Goal: Transaction & Acquisition: Purchase product/service

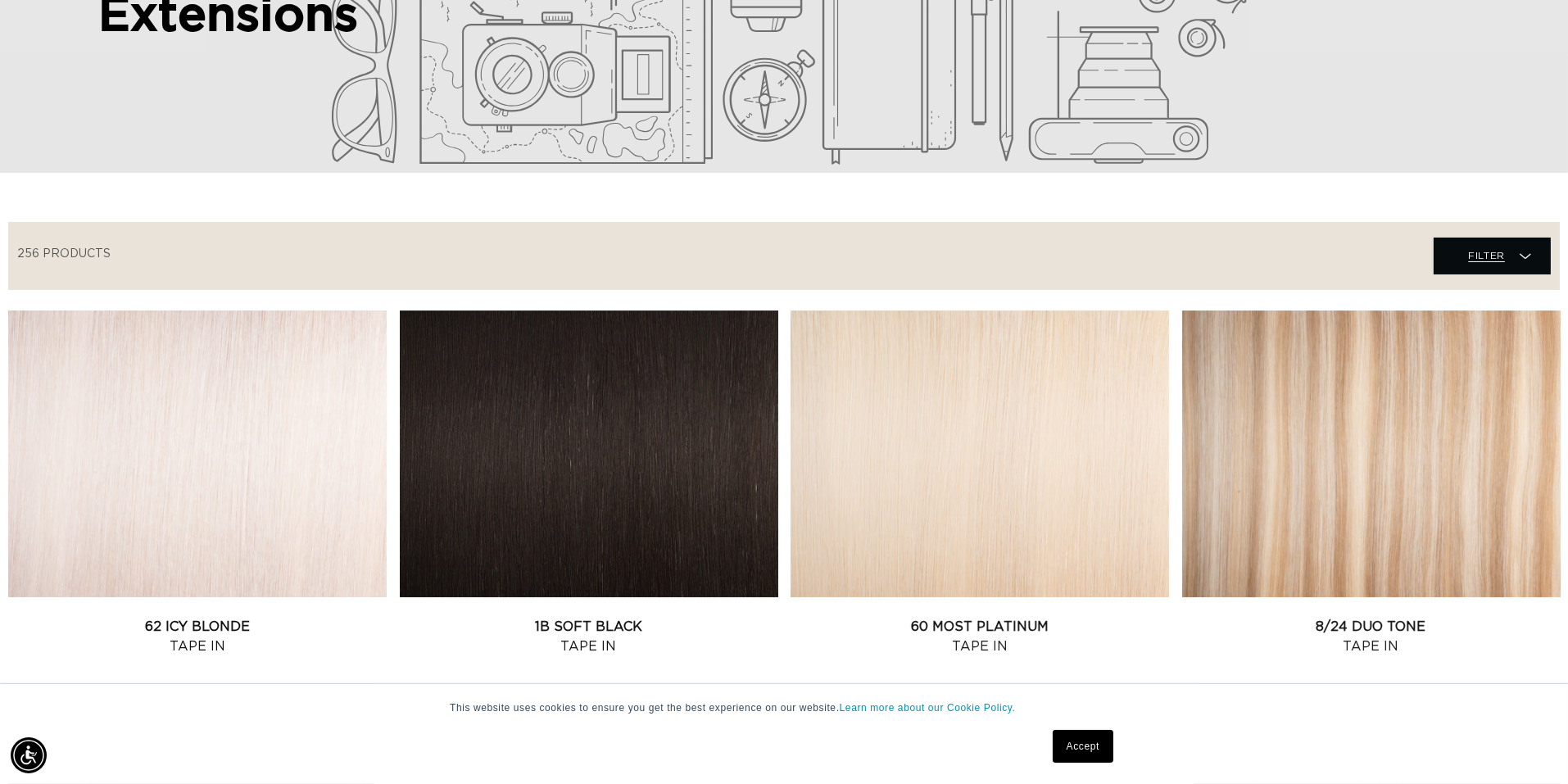
scroll to position [0, 1450]
click at [1445, 262] on span "Filter Filter" at bounding box center [1492, 256] width 117 height 37
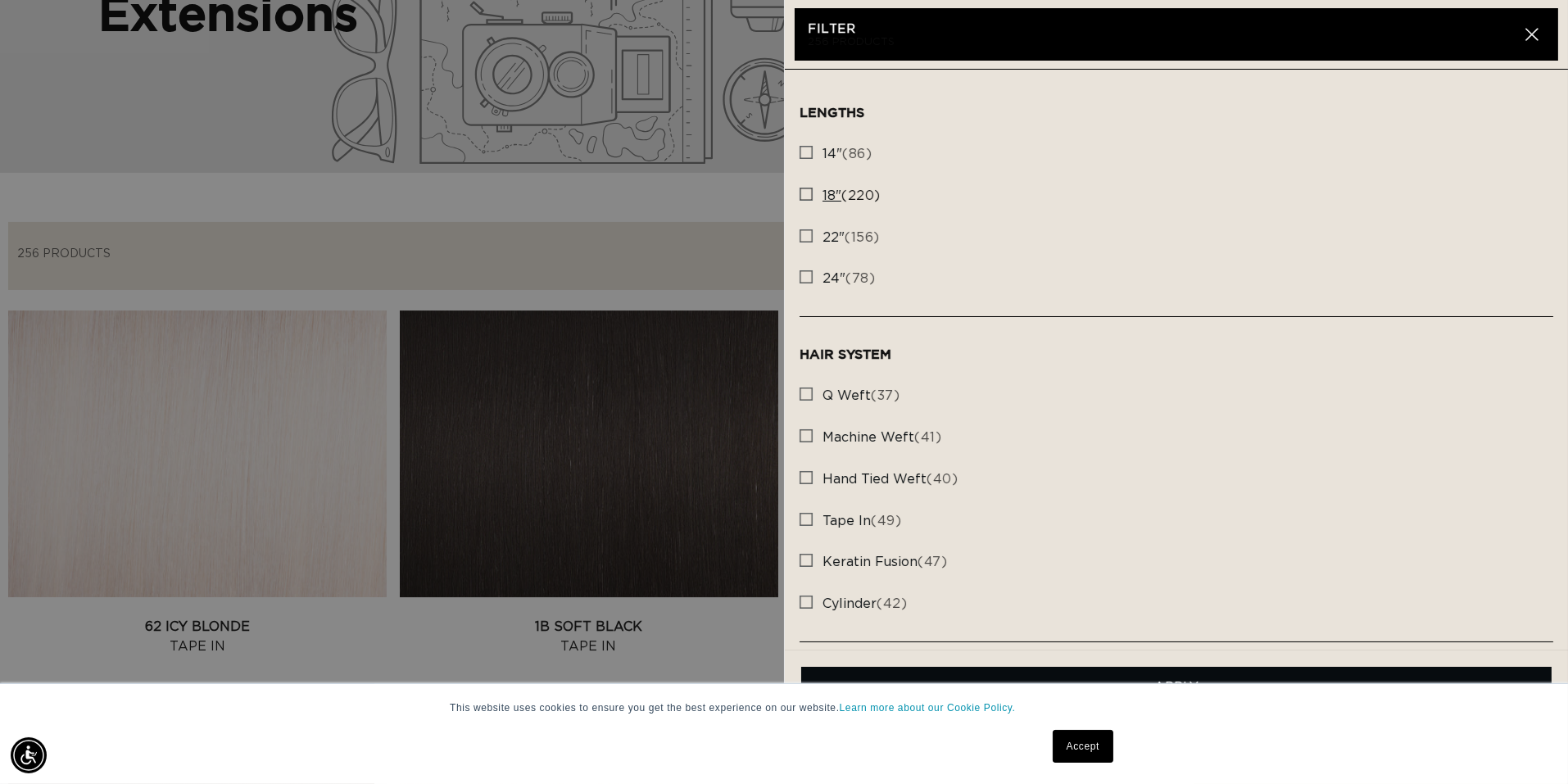
scroll to position [0, 2903]
click at [806, 150] on rect at bounding box center [806, 153] width 12 height 12
click at [806, 150] on input "14" (86) 14" (86 products)" at bounding box center [805, 148] width 13 height 13
checkbox input "true"
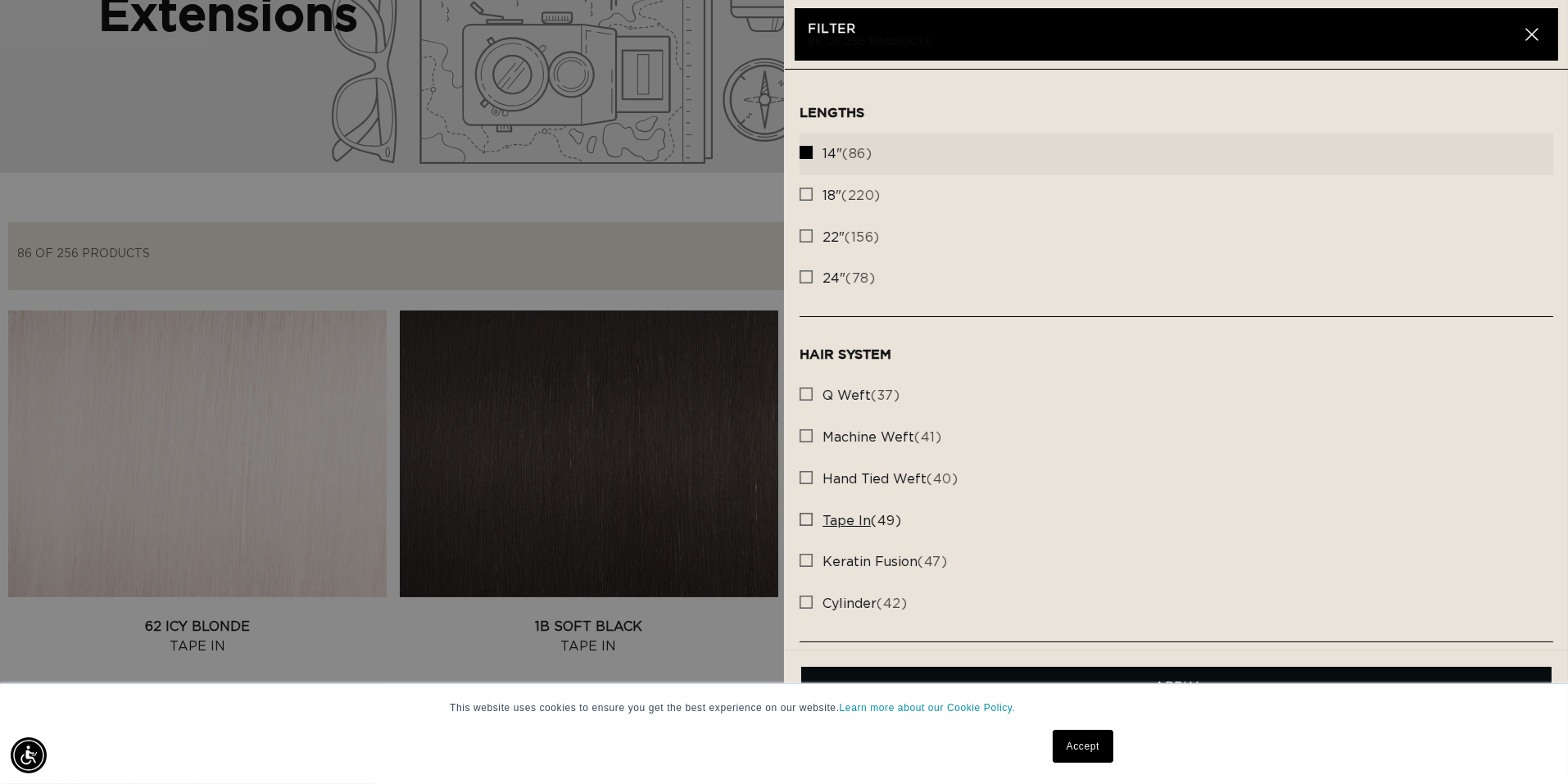
scroll to position [0, 2903]
click at [805, 517] on rect at bounding box center [806, 519] width 12 height 12
click at [805, 517] on input "tape in (49) tape in (49 products)" at bounding box center [805, 515] width 13 height 13
checkbox input "true"
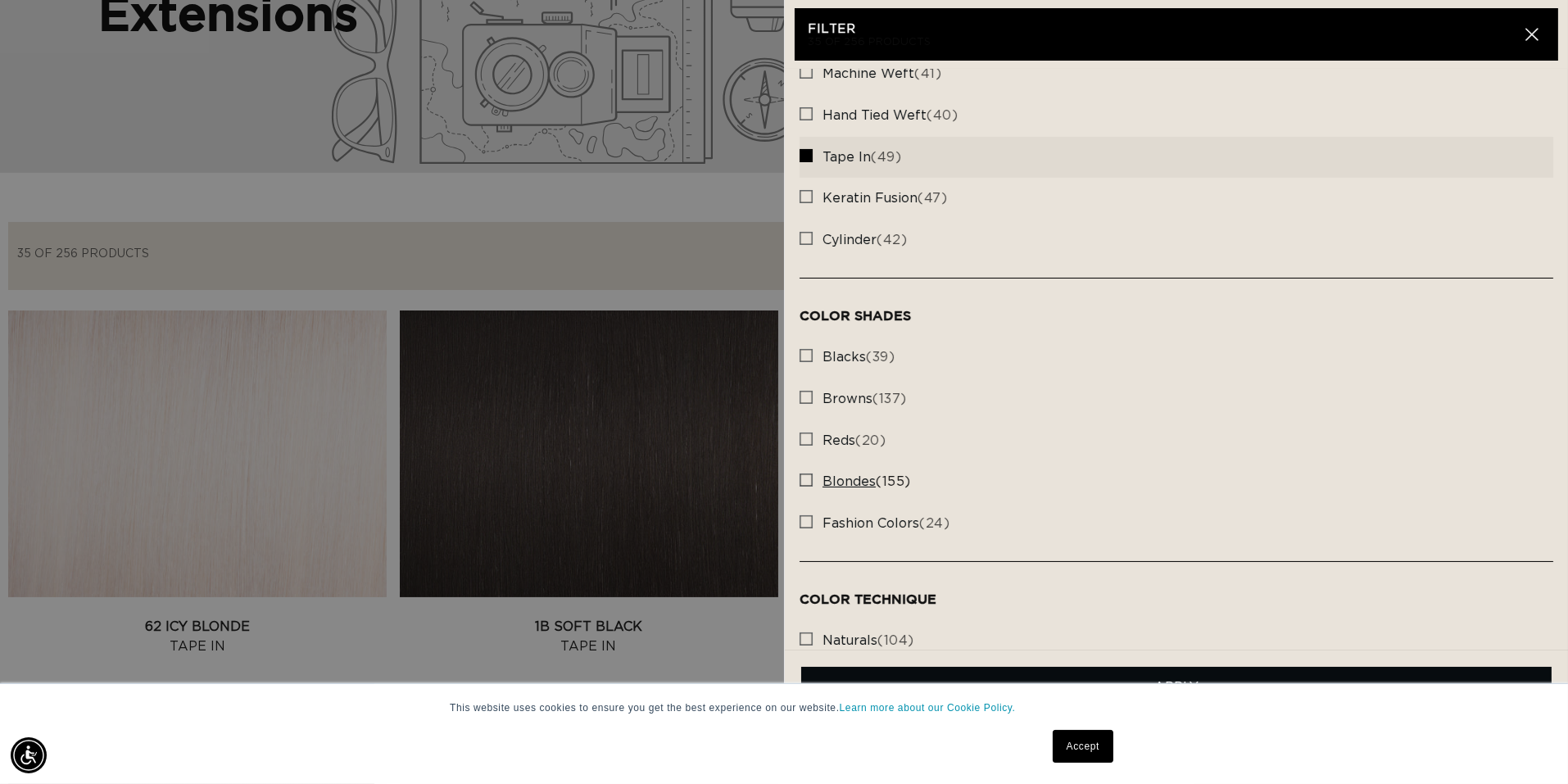
scroll to position [0, 1450]
click at [804, 480] on rect at bounding box center [806, 481] width 12 height 12
click at [804, 480] on input "blondes (155) blondes (155 products)" at bounding box center [805, 476] width 13 height 13
checkbox input "true"
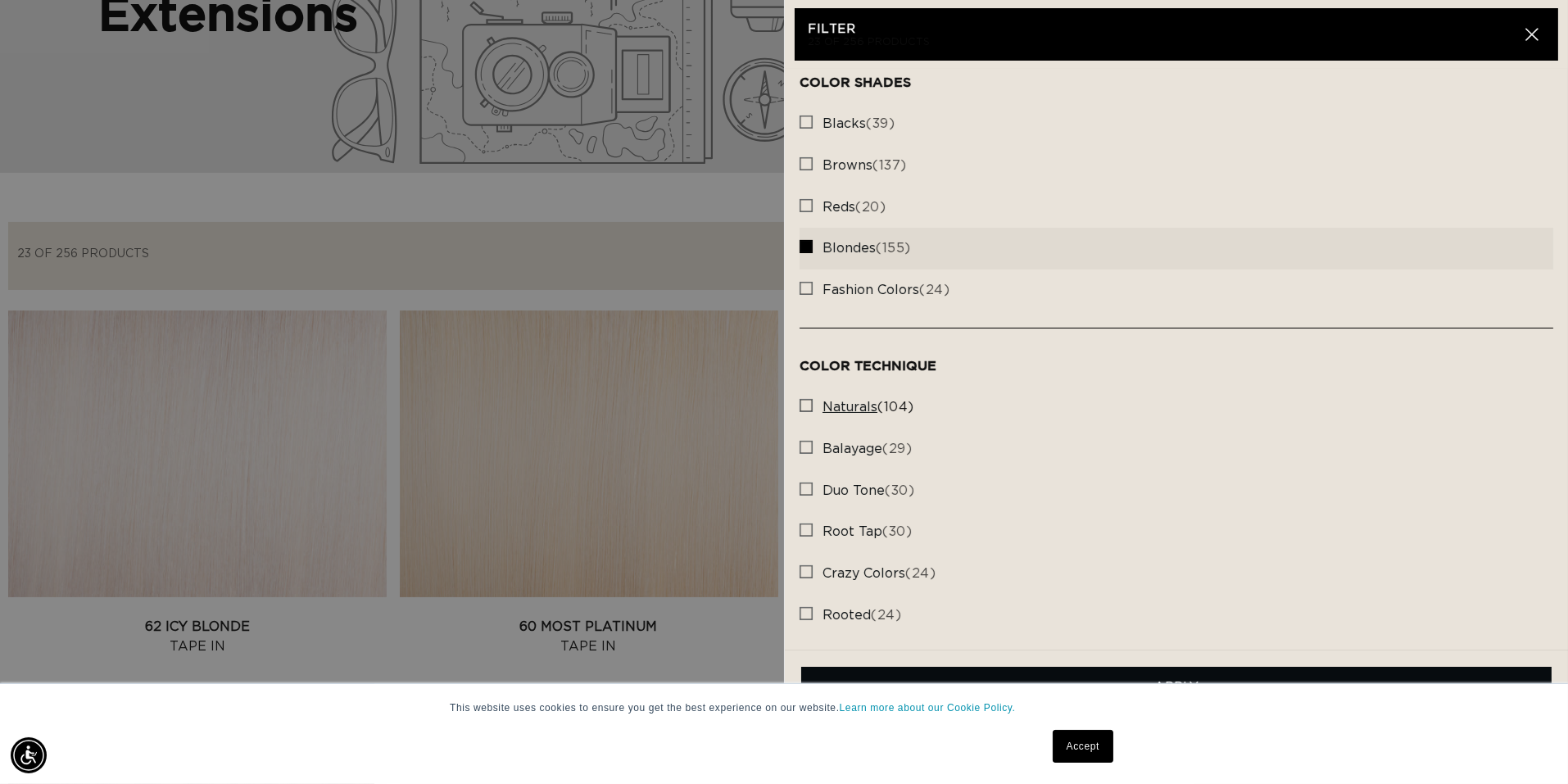
scroll to position [0, 2903]
click at [804, 408] on rect at bounding box center [806, 406] width 12 height 12
click at [804, 408] on input "naturals (104) naturals (104 products)" at bounding box center [805, 401] width 13 height 13
checkbox input "true"
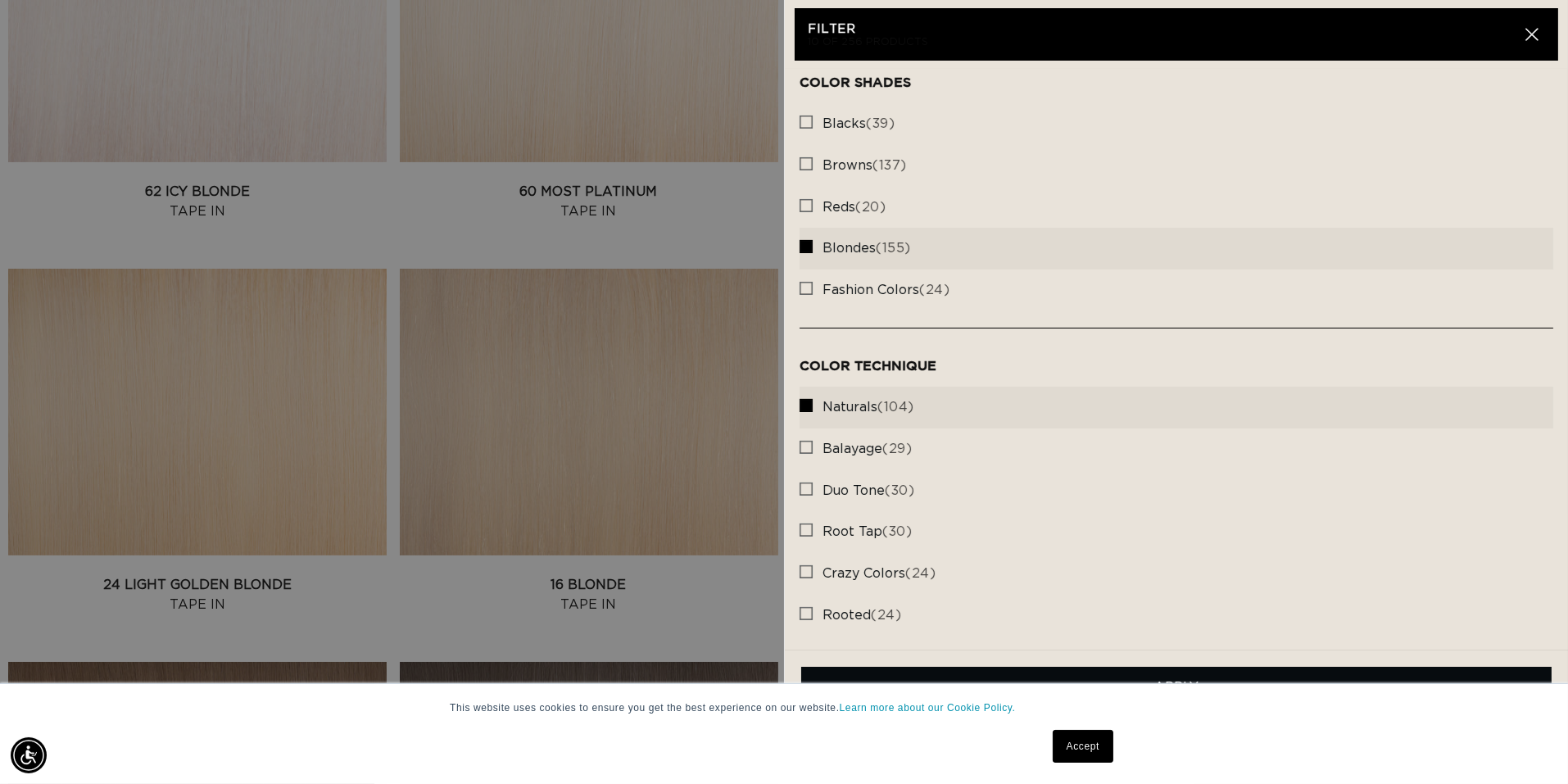
scroll to position [0, 1450]
